Goal: Find specific page/section: Find specific page/section

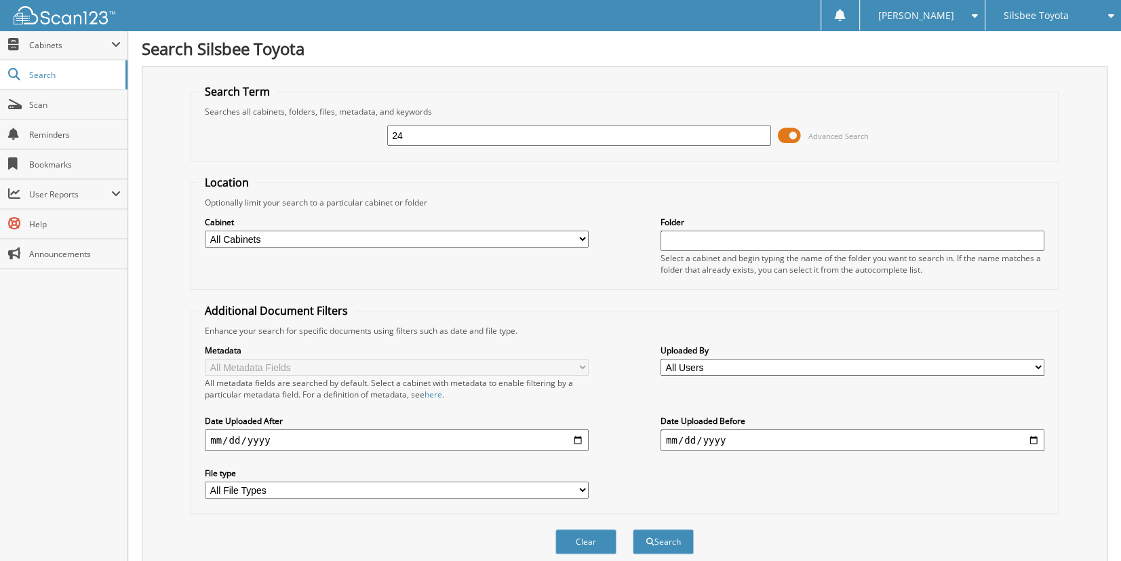
type input "2"
type input "KM242141"
click at [633, 529] on button "Search" at bounding box center [663, 541] width 61 height 25
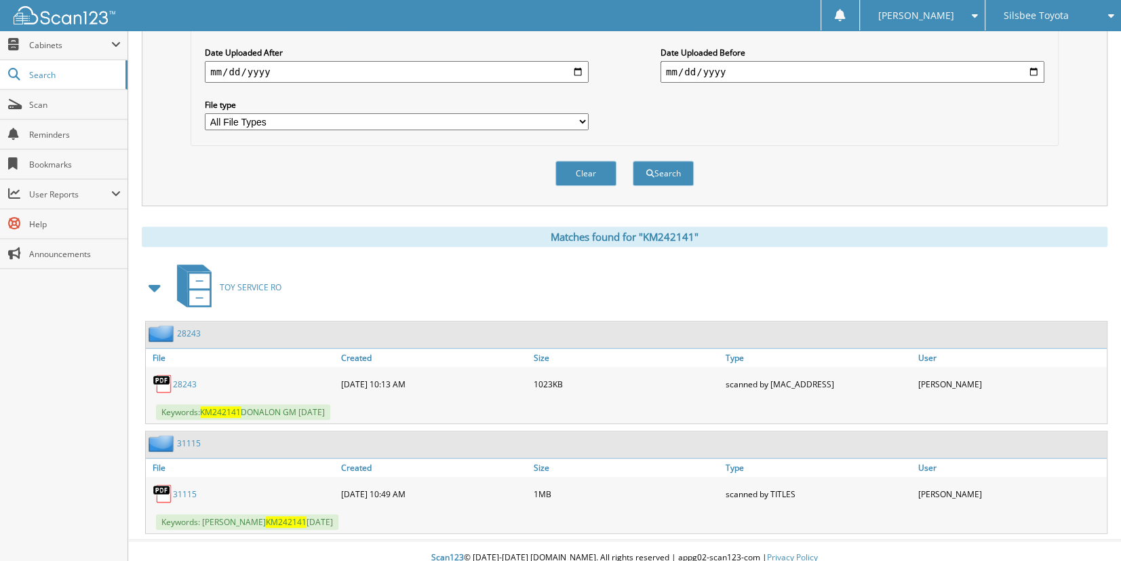
scroll to position [372, 0]
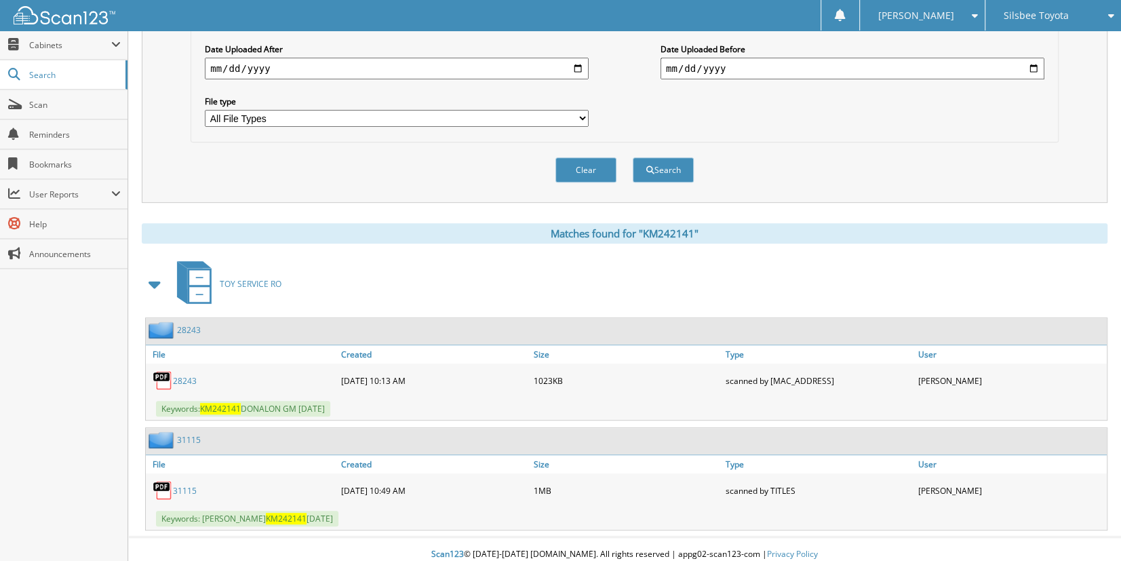
click at [185, 485] on link "31115" at bounding box center [185, 491] width 24 height 12
click at [184, 375] on link "28243" at bounding box center [185, 381] width 24 height 12
